Goal: Information Seeking & Learning: Learn about a topic

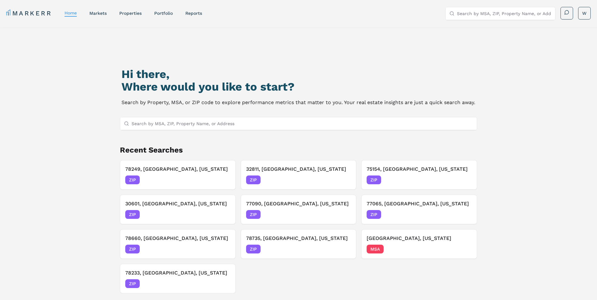
click at [199, 127] on input "Search by MSA, ZIP, Property Name, or Address" at bounding box center [303, 123] width 342 height 13
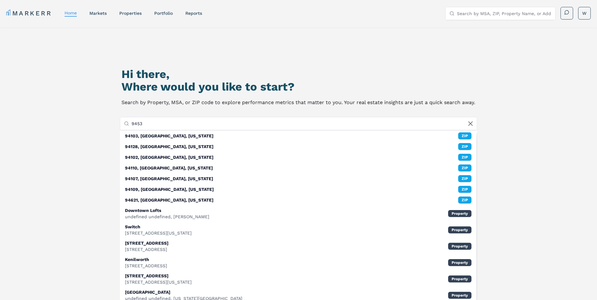
type input "94530"
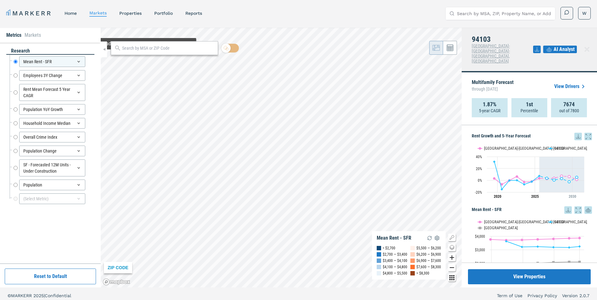
click at [145, 54] on div at bounding box center [164, 48] width 107 height 14
click at [146, 47] on input "text" at bounding box center [168, 48] width 93 height 7
type input "94530"
click at [119, 61] on div "94530, [GEOGRAPHIC_DATA], [US_STATE]" at bounding box center [153, 62] width 74 height 7
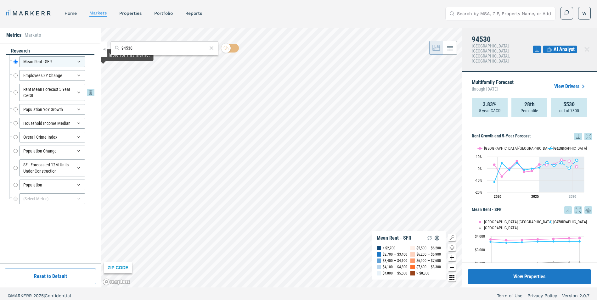
click at [15, 93] on input "Rent Mean Forecast 5 Year CAGR" at bounding box center [16, 92] width 4 height 17
radio input "false"
radio input "true"
